Goal: Find contact information: Find contact information

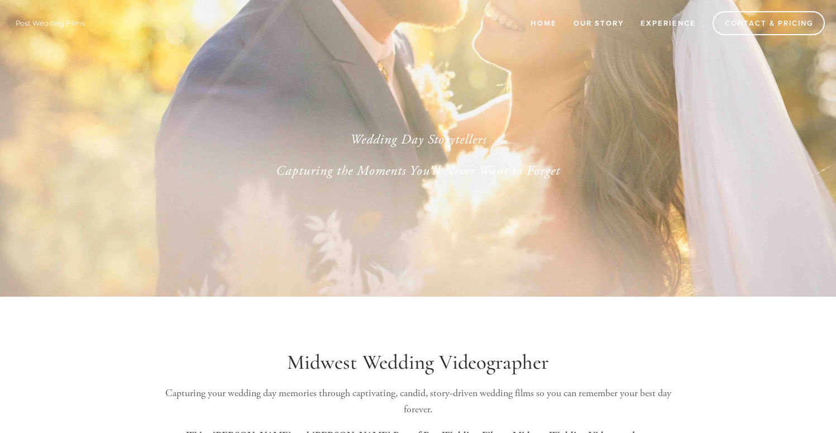
click at [772, 25] on link "Contact & Pricing" at bounding box center [769, 23] width 112 height 24
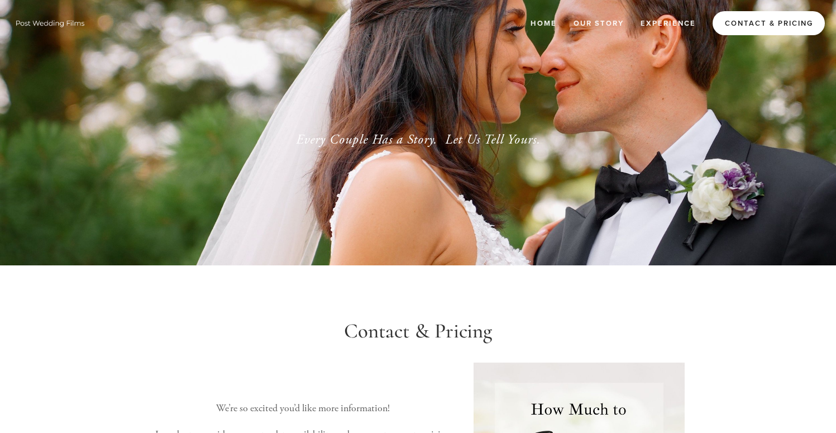
click at [746, 27] on link "Contact & Pricing" at bounding box center [769, 23] width 112 height 24
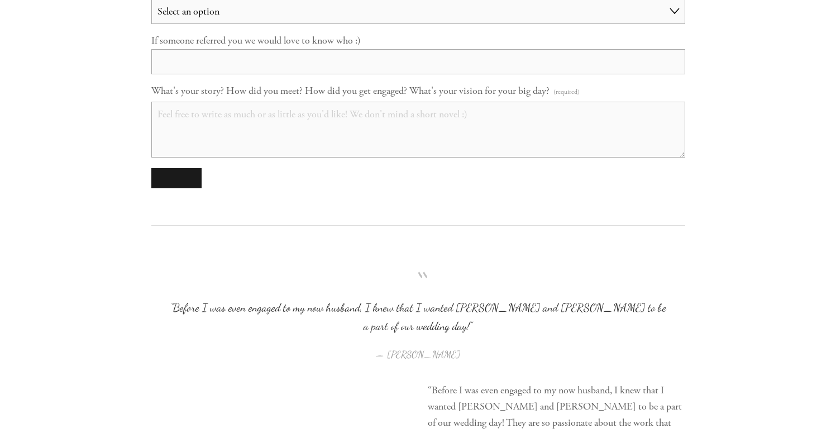
scroll to position [1443, 0]
